Goal: Communication & Community: Answer question/provide support

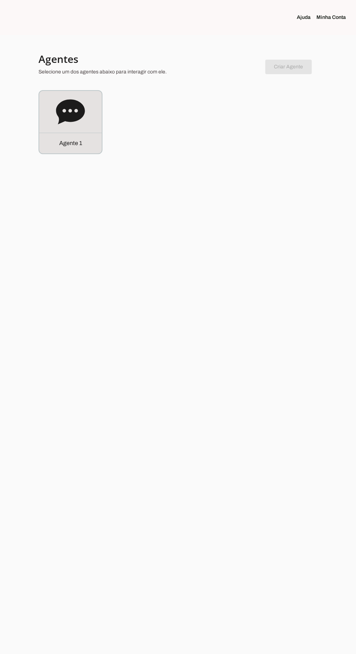
click at [65, 129] on div "Agente 1" at bounding box center [70, 122] width 63 height 63
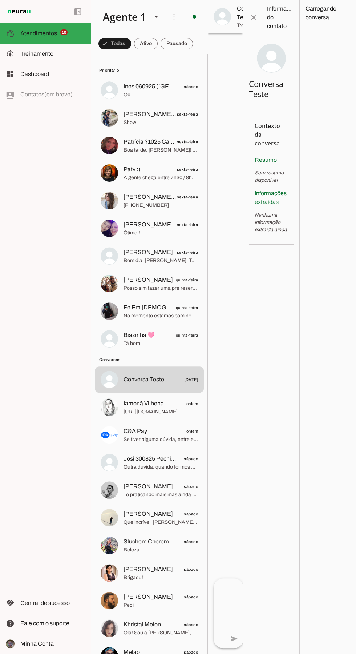
click at [157, 434] on span "C&A Pay ontem" at bounding box center [161, 431] width 75 height 9
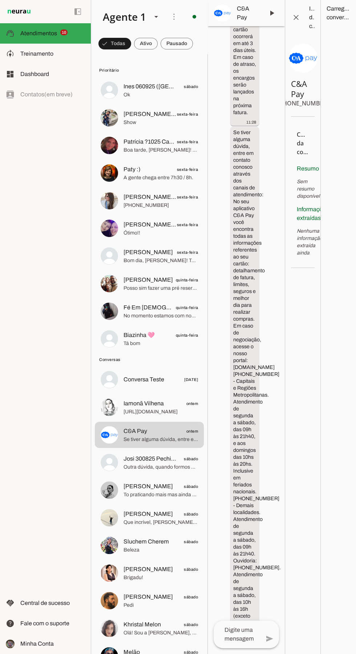
scroll to position [1319, 0]
